Goal: Information Seeking & Learning: Check status

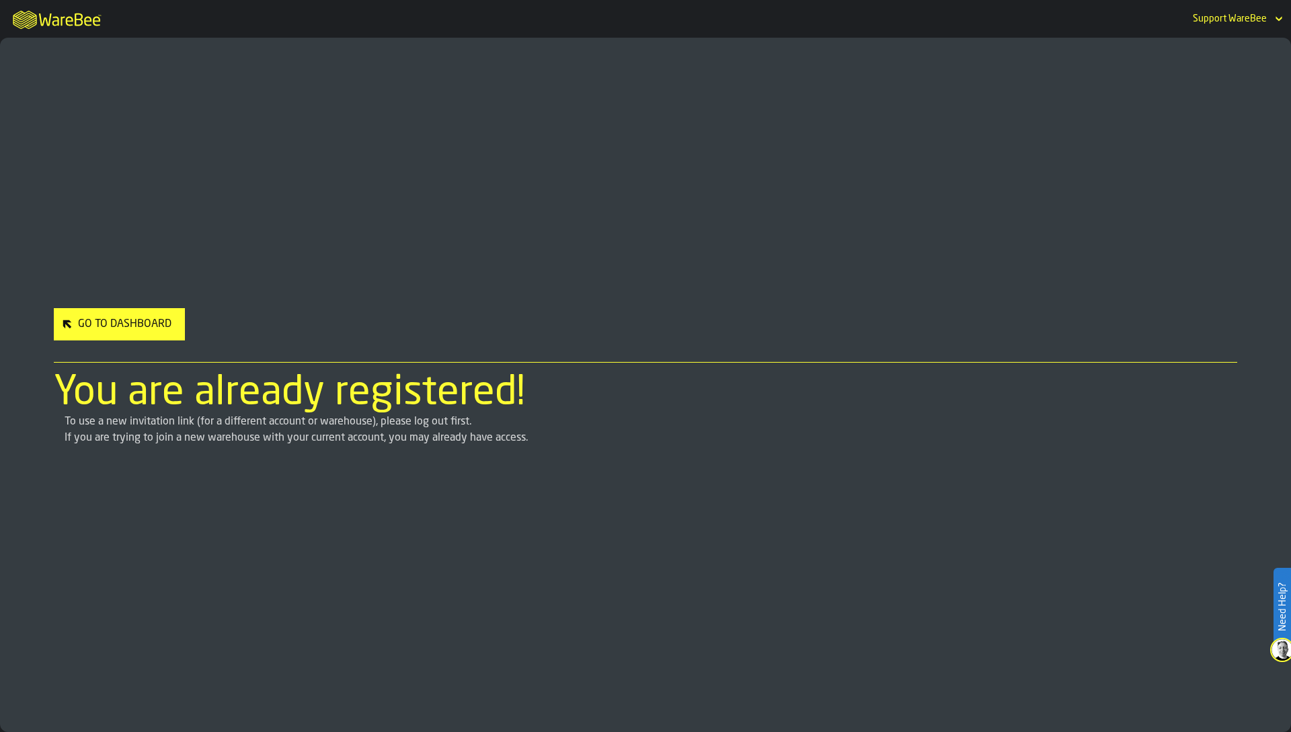
click at [129, 326] on div "Go to Dashboard" at bounding box center [125, 324] width 104 height 16
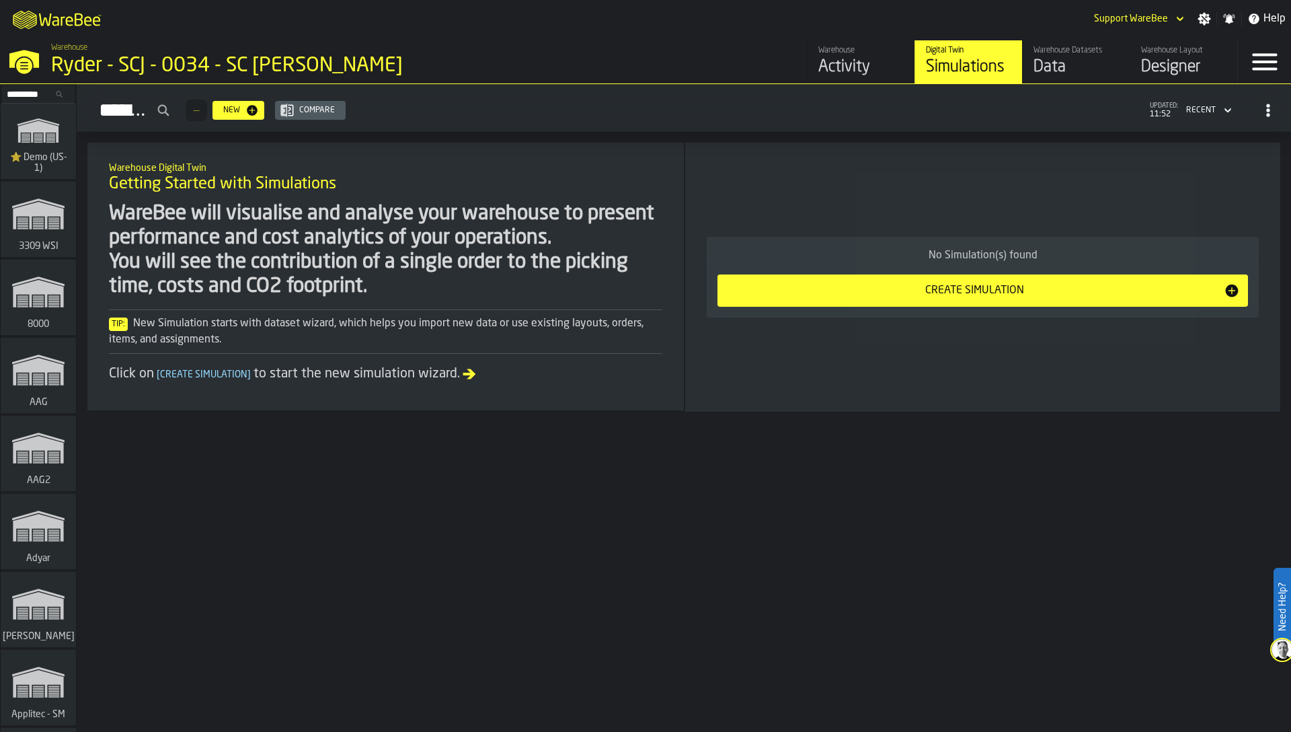
click at [359, 309] on div "Tip: New Simulation starts with dataset wizard, which helps you import new data…" at bounding box center [386, 331] width 554 height 44
click at [285, 306] on div "WareBee will visualise and analyse your warehouse to present performance and co…" at bounding box center [386, 293] width 554 height 182
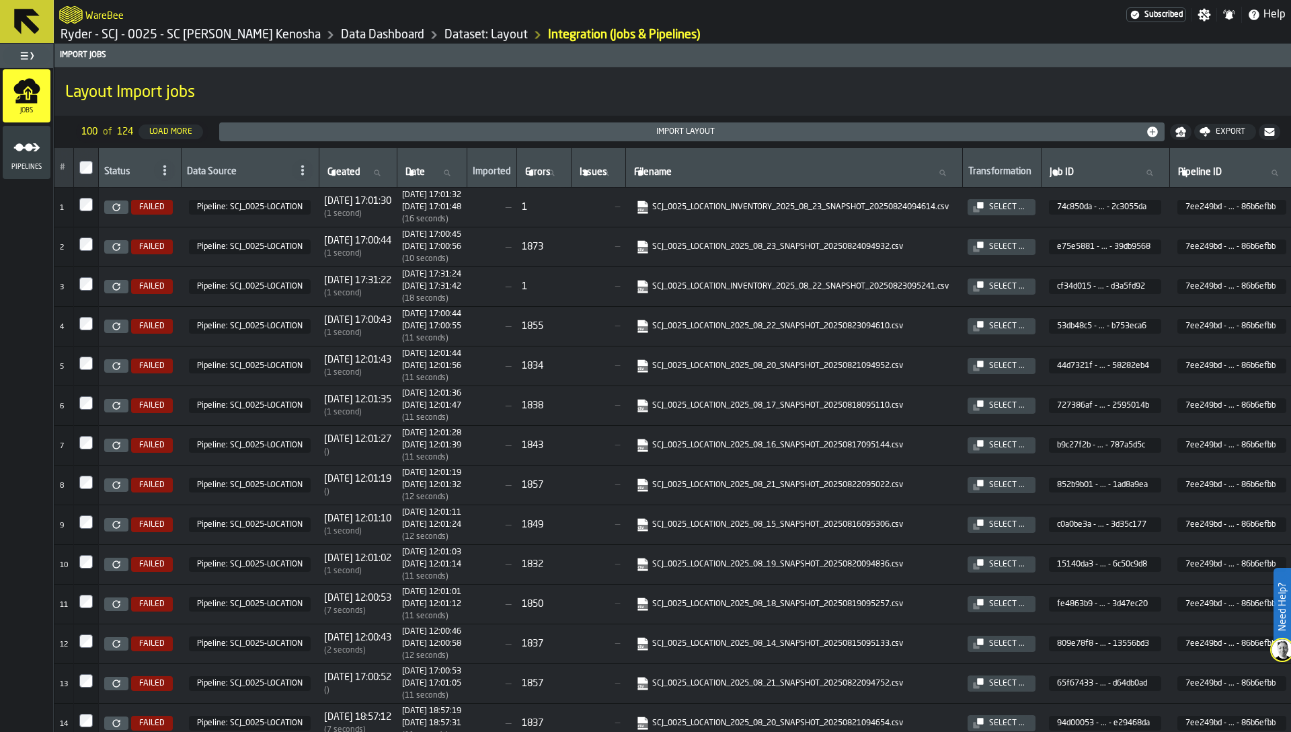
click at [566, 246] on div "1873" at bounding box center [544, 246] width 44 height 11
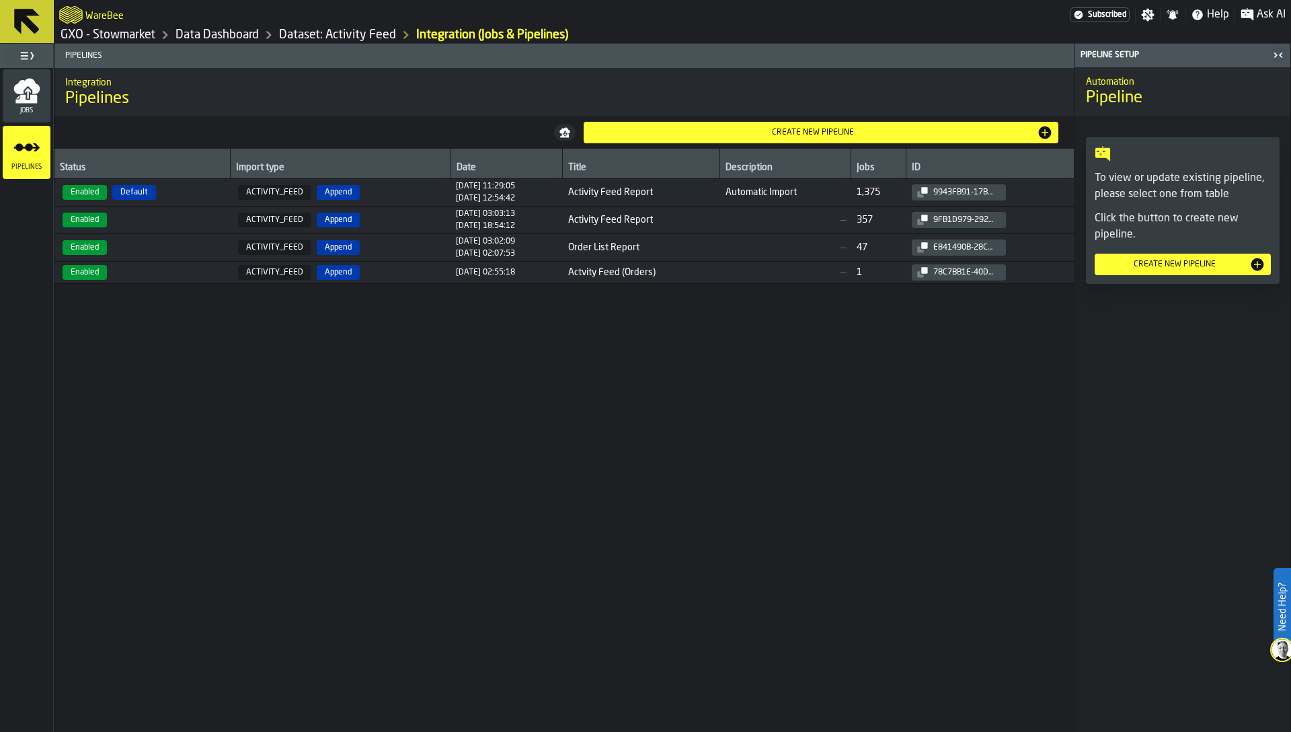
click at [692, 438] on div "Status Import type Date Title Description Jobs ID Enabled Default ACTIVITY_FEED…" at bounding box center [564, 440] width 1020 height 583
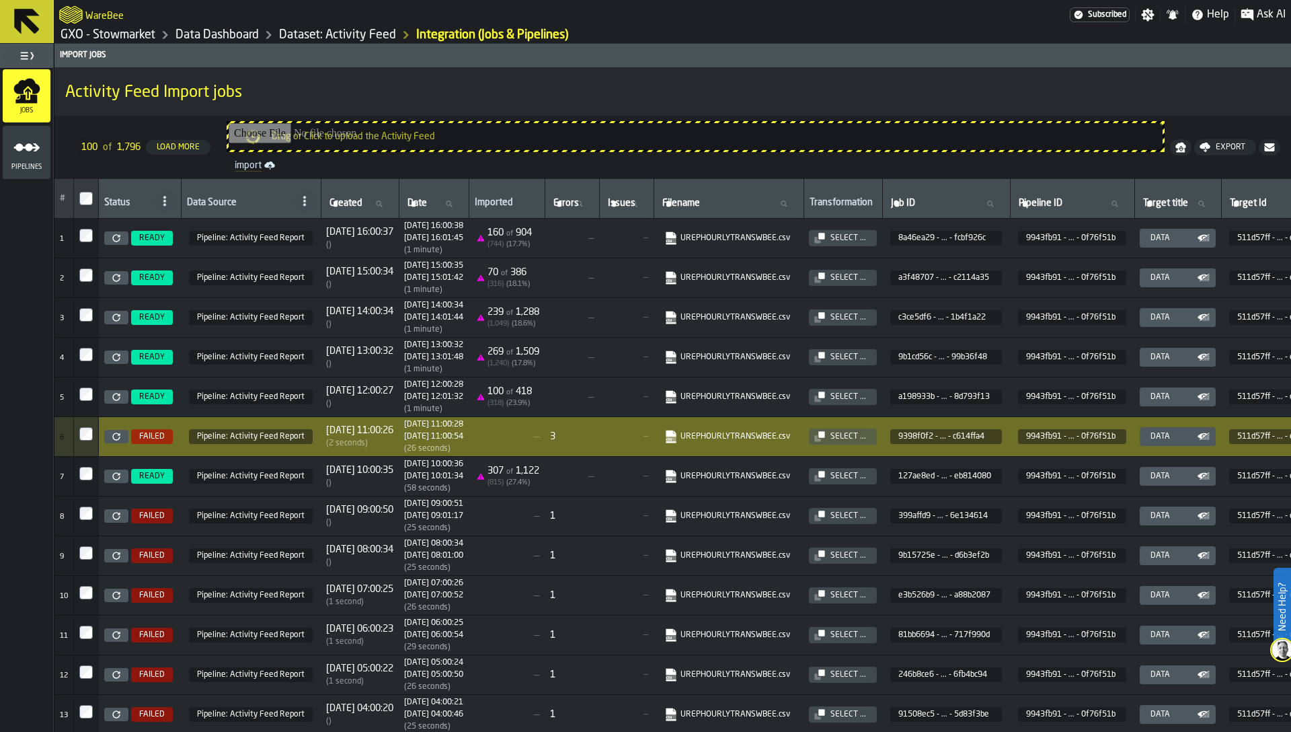
scroll to position [37, 0]
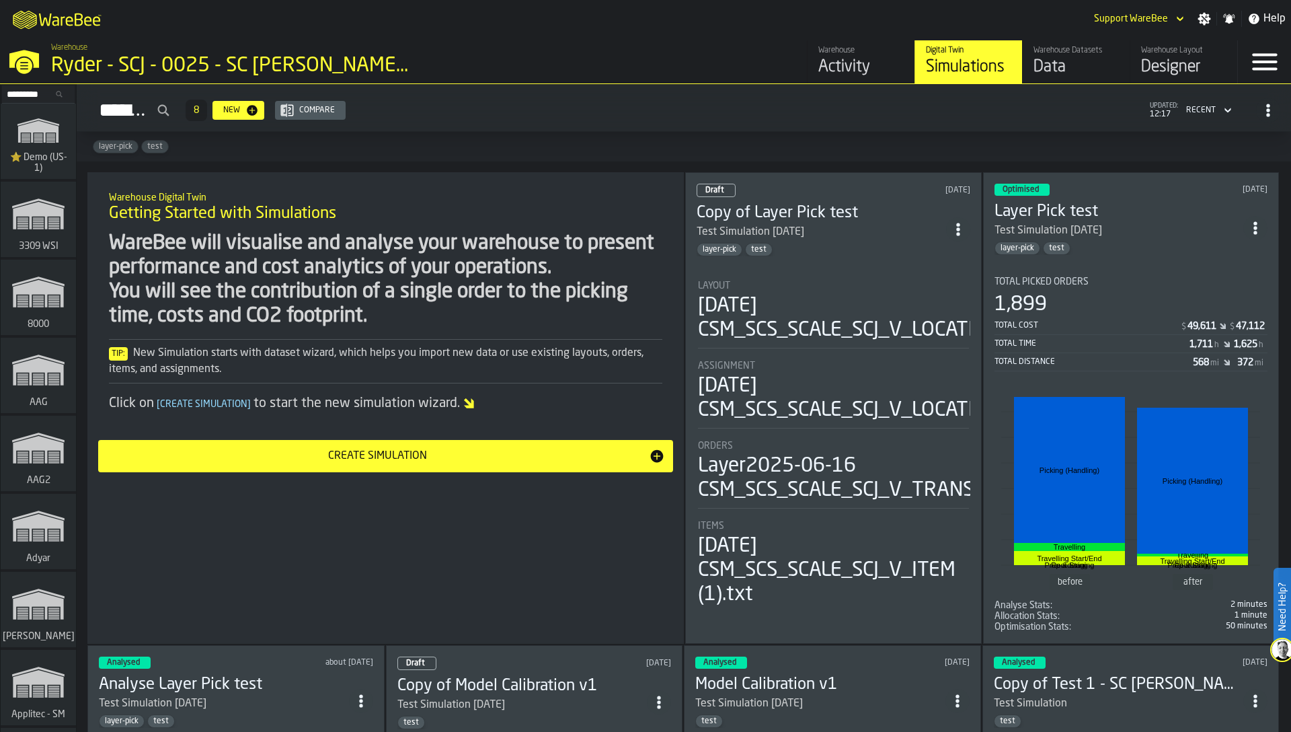
click at [311, 238] on div "WareBee will visualise and analyse your warehouse to present performance and co…" at bounding box center [386, 279] width 554 height 97
click at [36, 96] on input "Search..." at bounding box center [38, 94] width 70 height 15
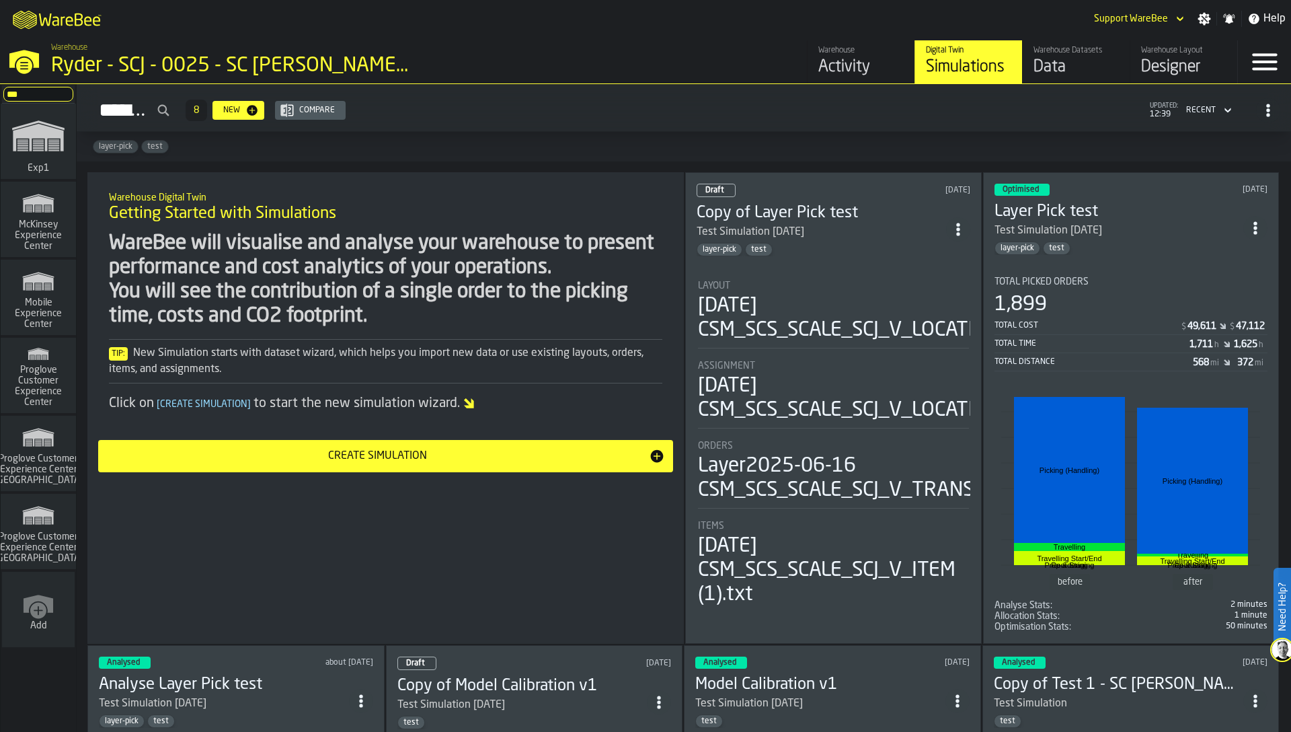
type input "***"
click at [66, 367] on span "Proglove Customer Experience Center" at bounding box center [38, 386] width 65 height 43
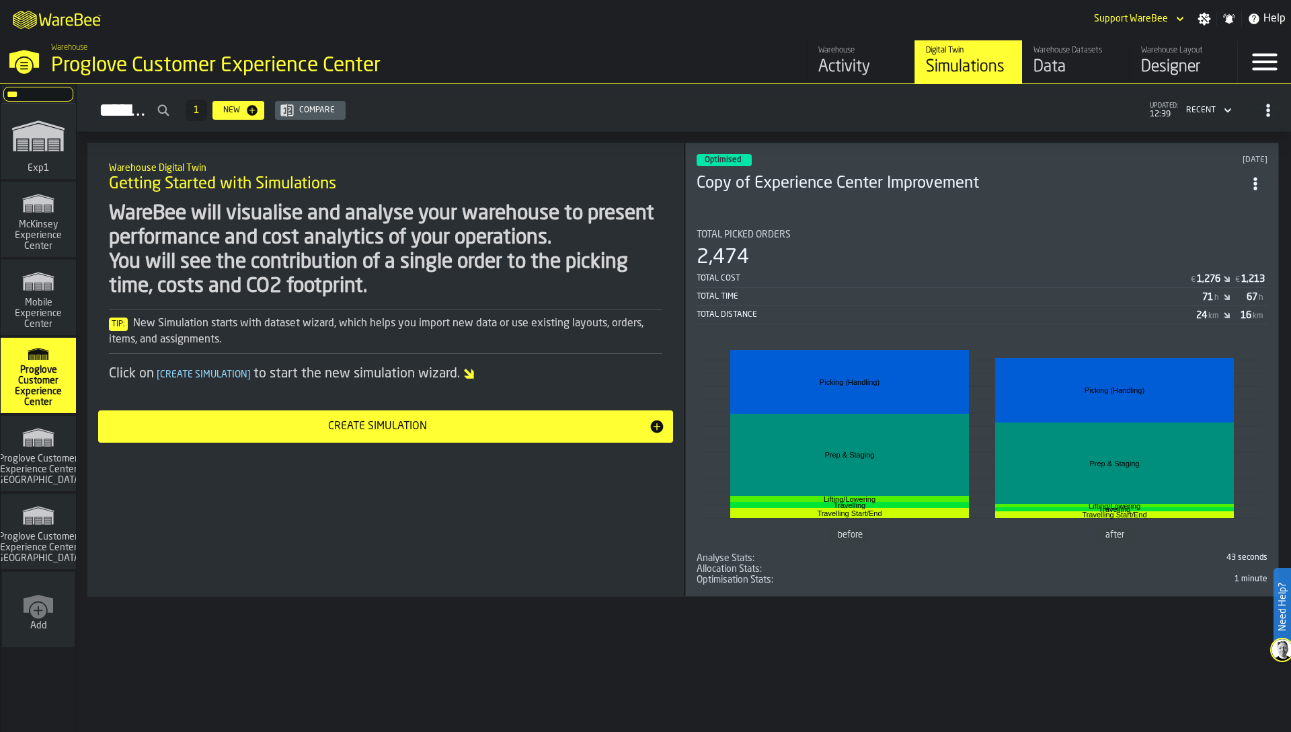
click at [866, 61] on div "Activity" at bounding box center [861, 68] width 85 height 22
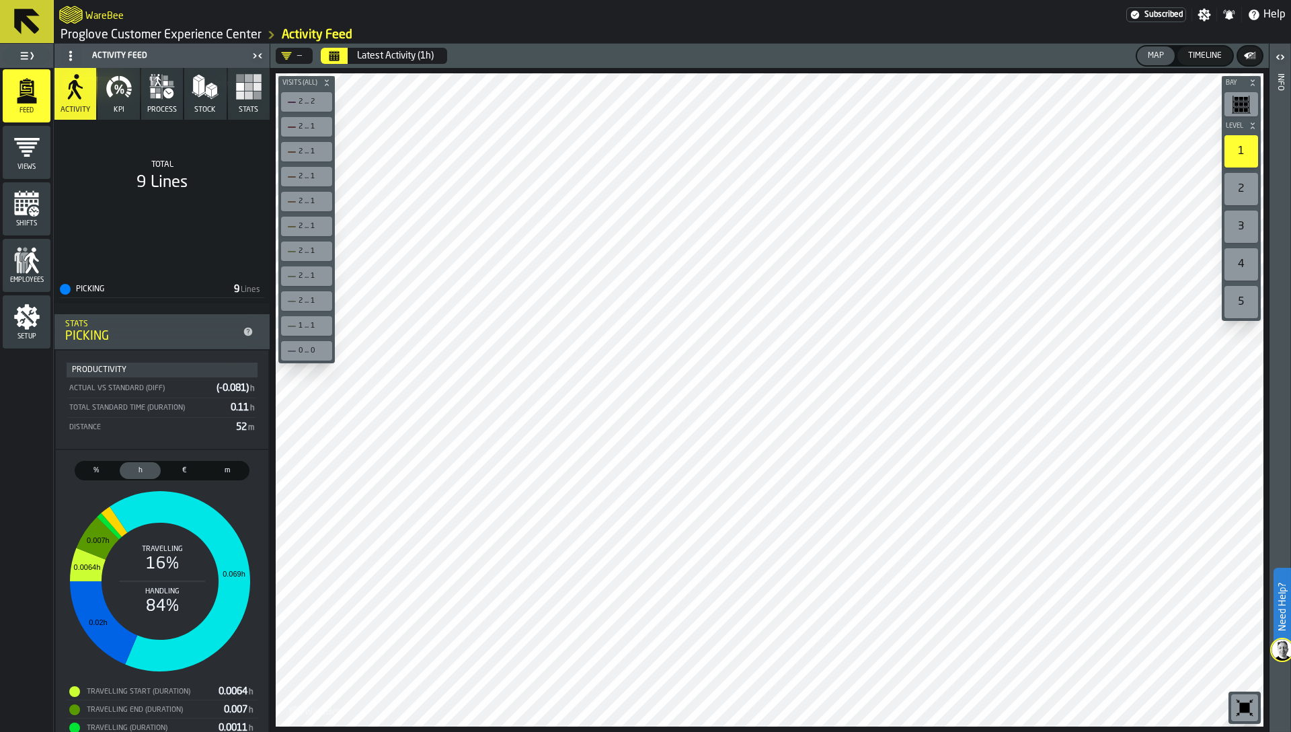
scroll to position [261, 0]
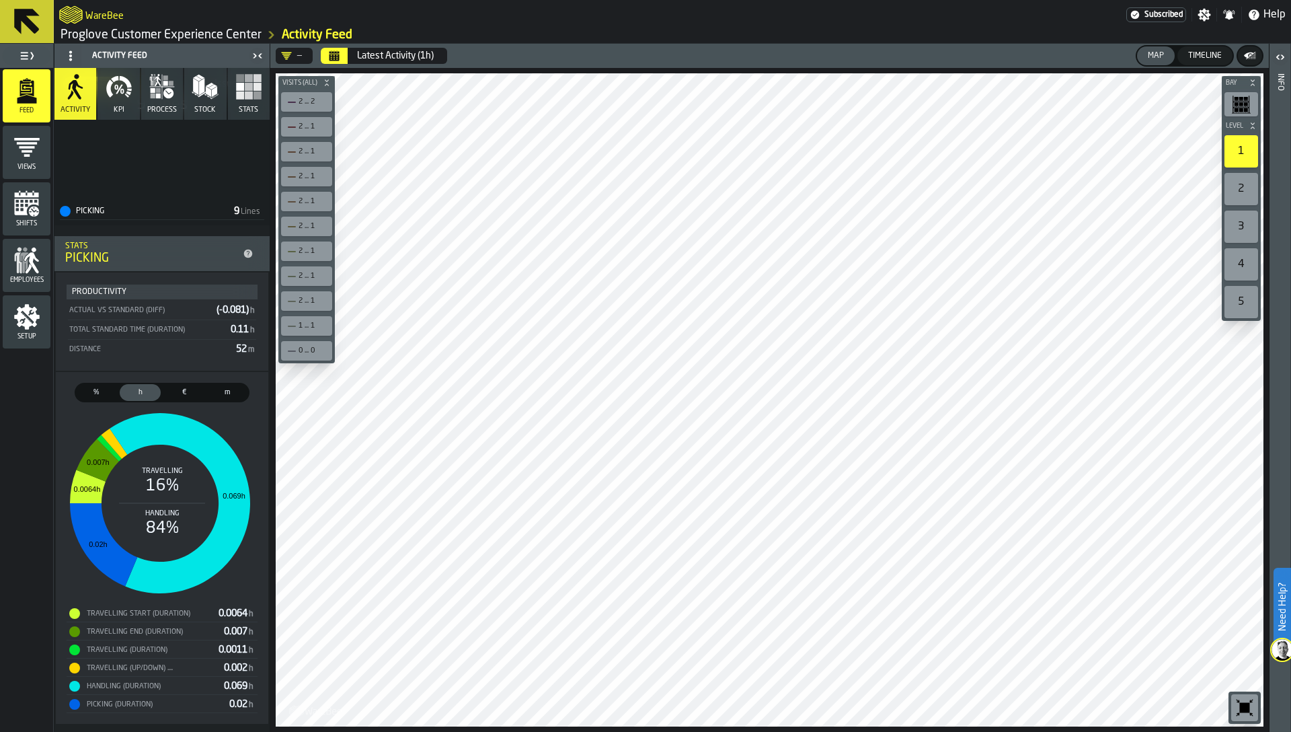
click at [885, 65] on header "— Latest Activity (1h) Map Timeline" at bounding box center [769, 56] width 999 height 24
click at [159, 85] on icon "button" at bounding box center [162, 86] width 27 height 27
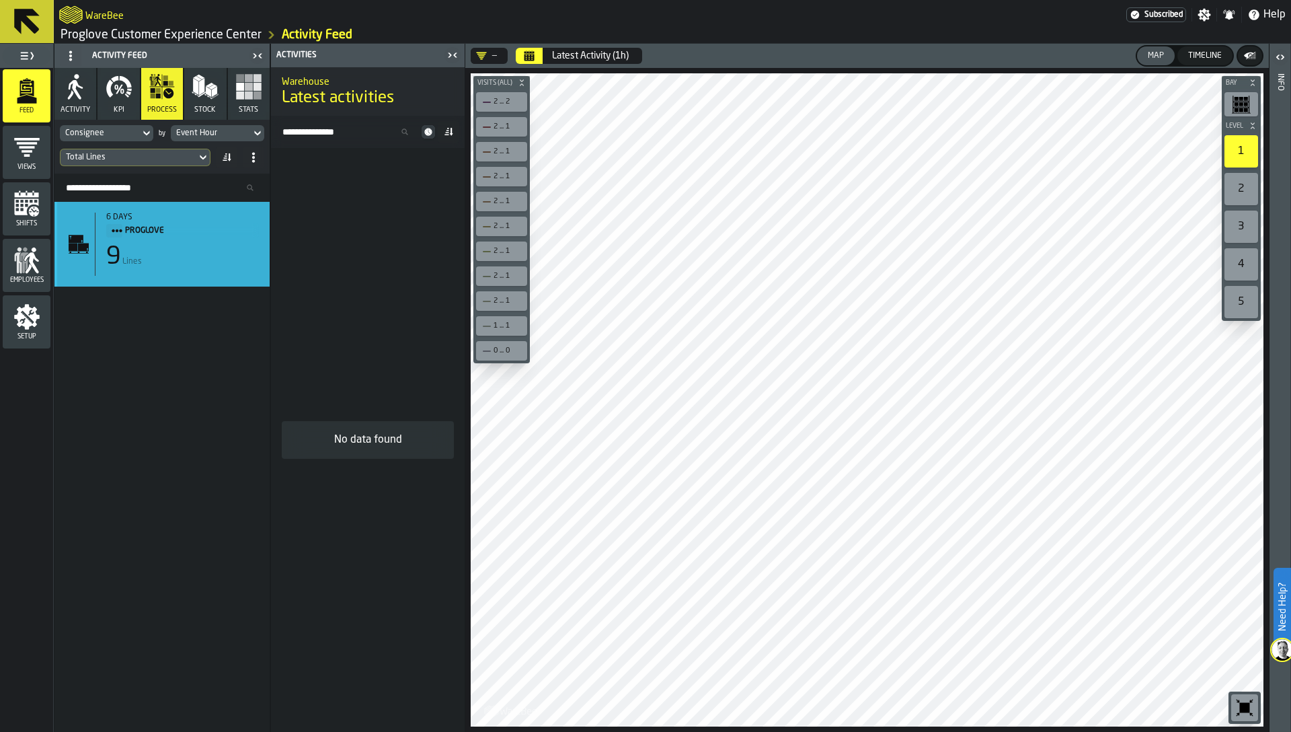
click at [145, 252] on div "9 Lines" at bounding box center [182, 256] width 153 height 27
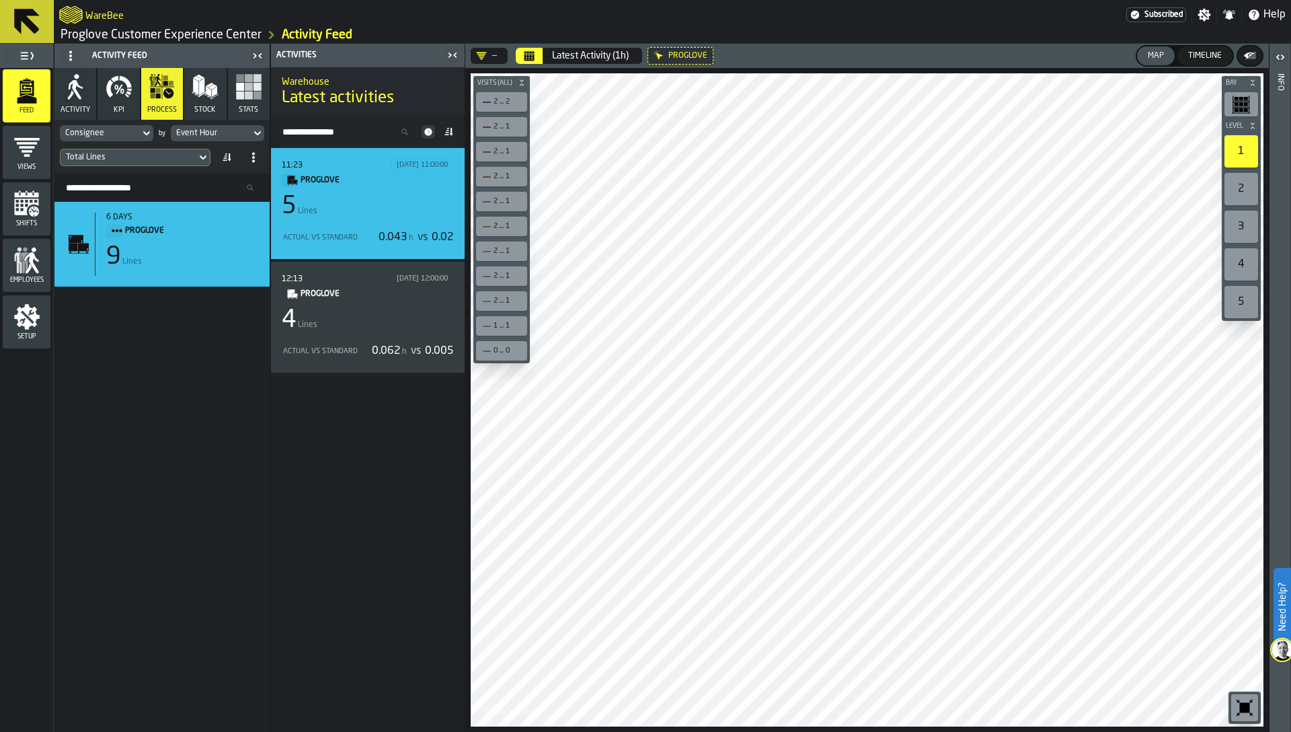
click at [330, 223] on div "11:23 19/08/2025, 11:00:00 PROGLOVE 5 Lines Actual vs Standard 0.043 h vs 0.02" at bounding box center [368, 203] width 172 height 89
